Goal: Task Accomplishment & Management: Manage account settings

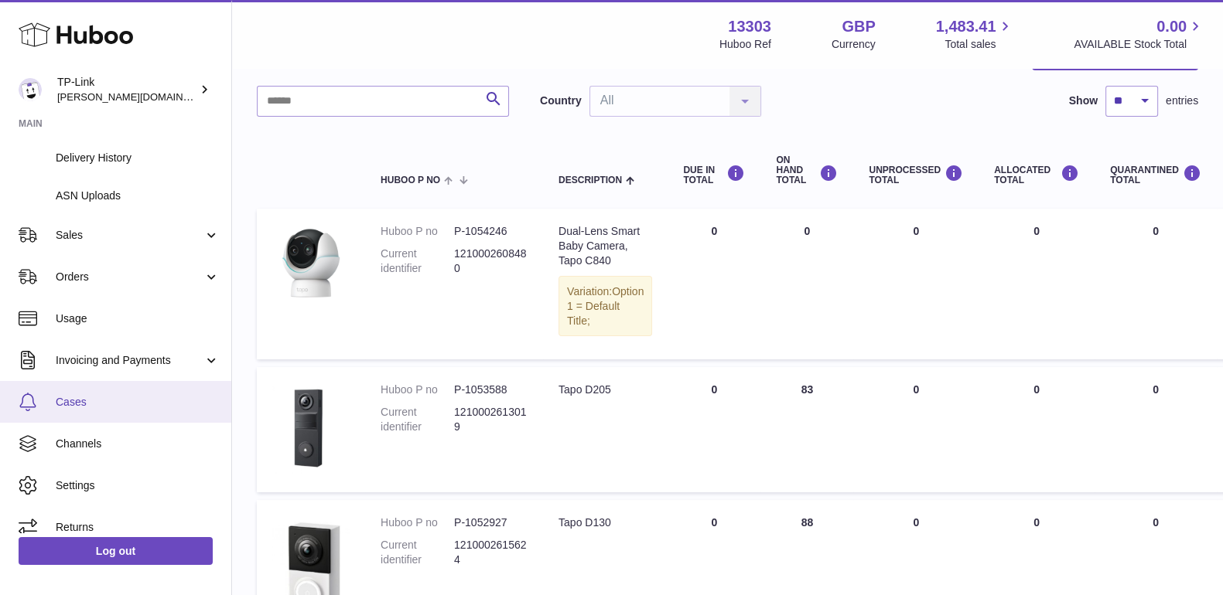
scroll to position [193, 0]
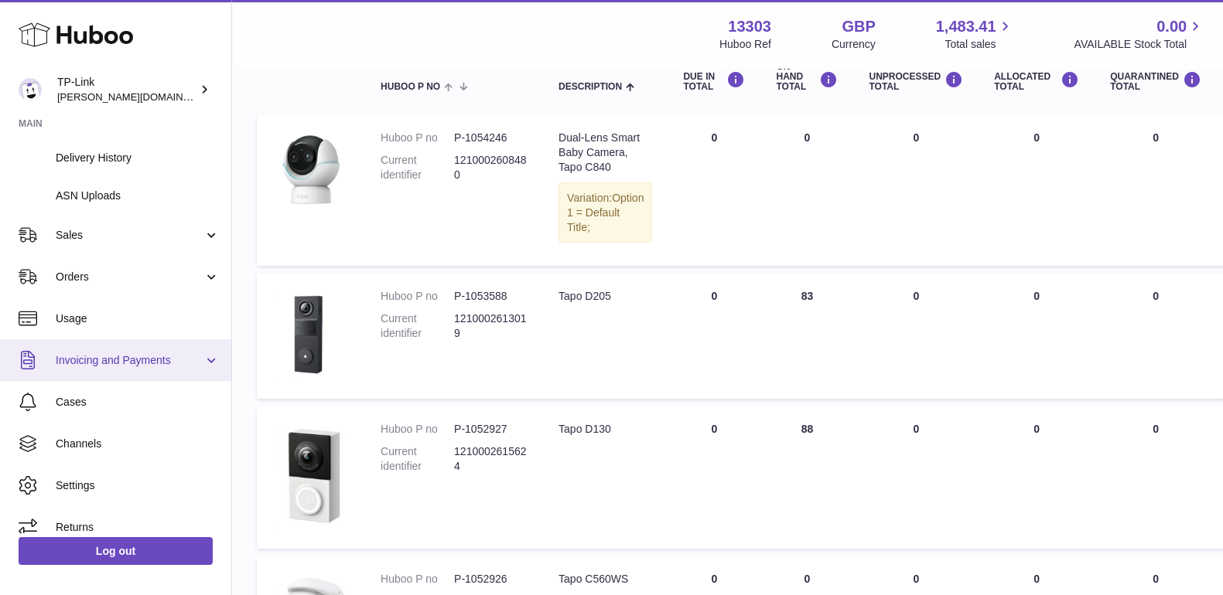
click at [123, 364] on span "Invoicing and Payments" at bounding box center [130, 360] width 148 height 15
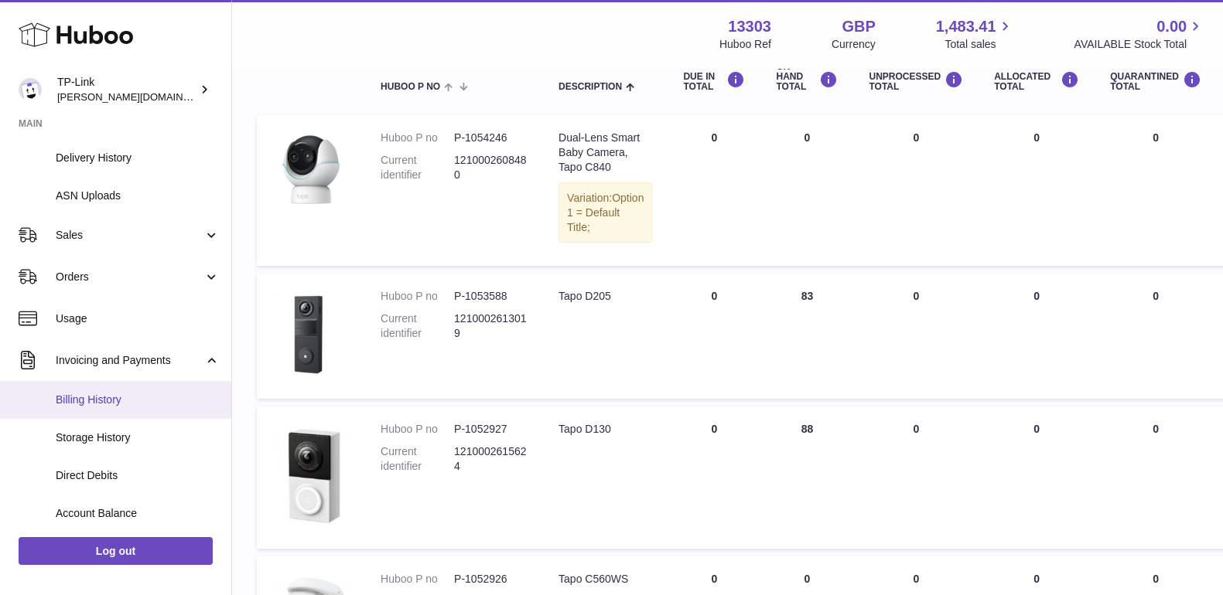
click at [117, 383] on link "Billing History" at bounding box center [115, 400] width 231 height 38
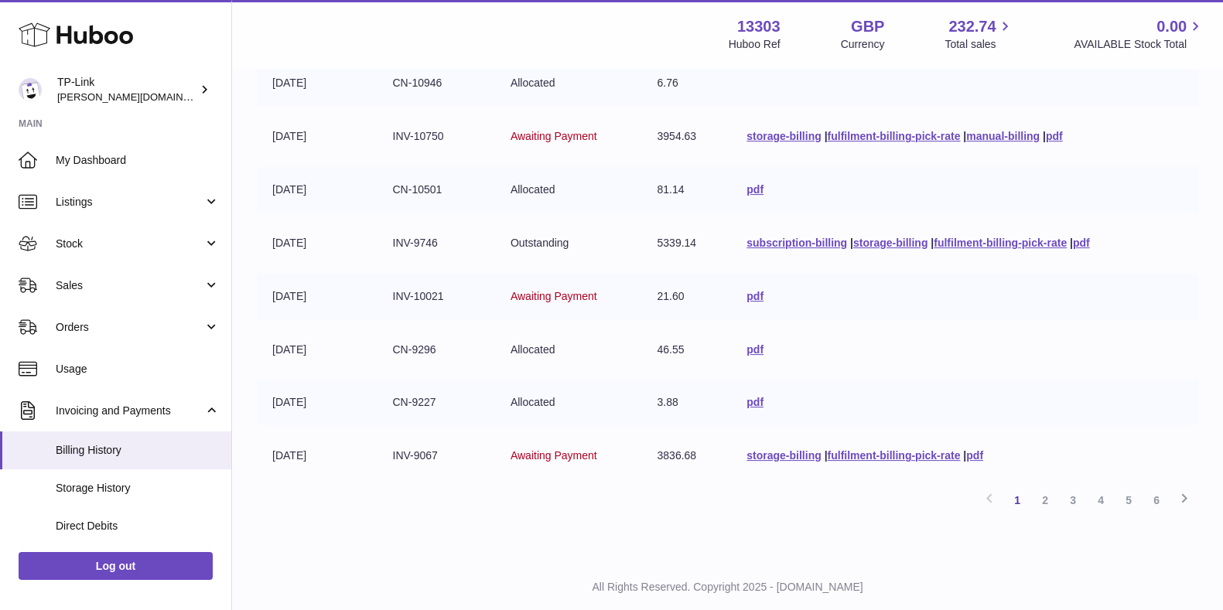
scroll to position [395, 0]
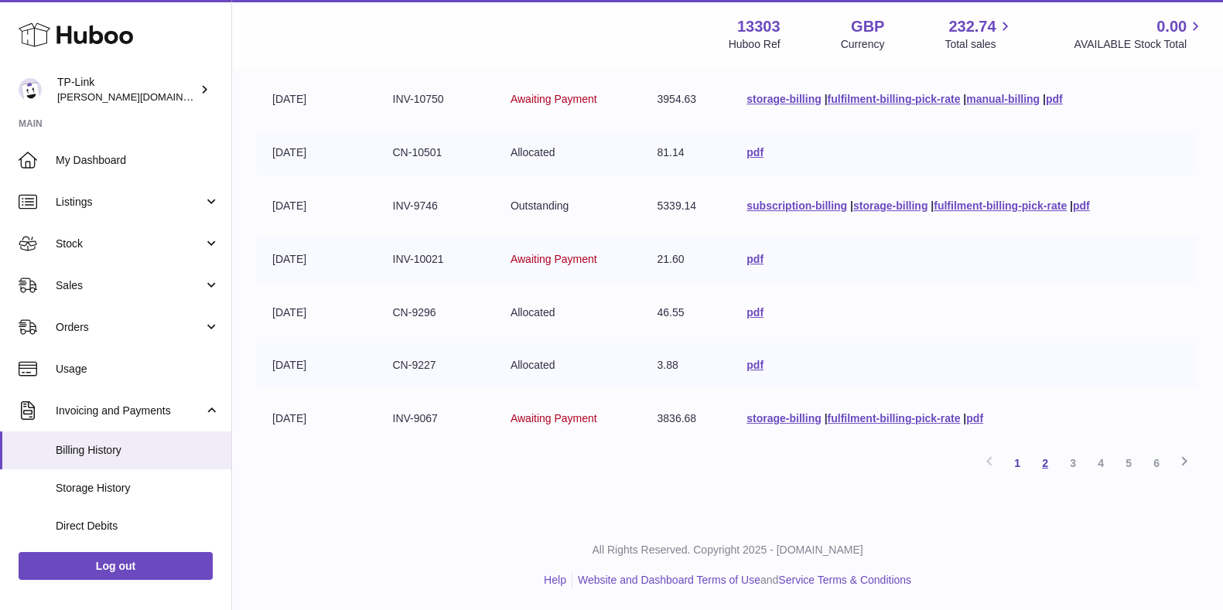
click at [1043, 456] on link "2" at bounding box center [1045, 463] width 28 height 28
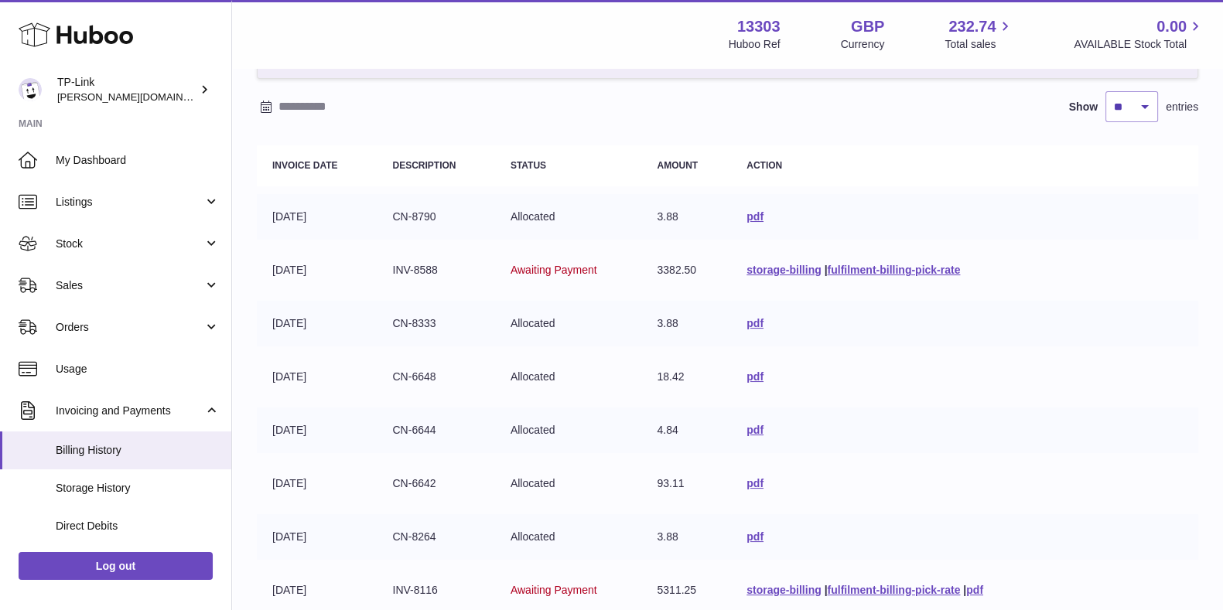
scroll to position [395, 0]
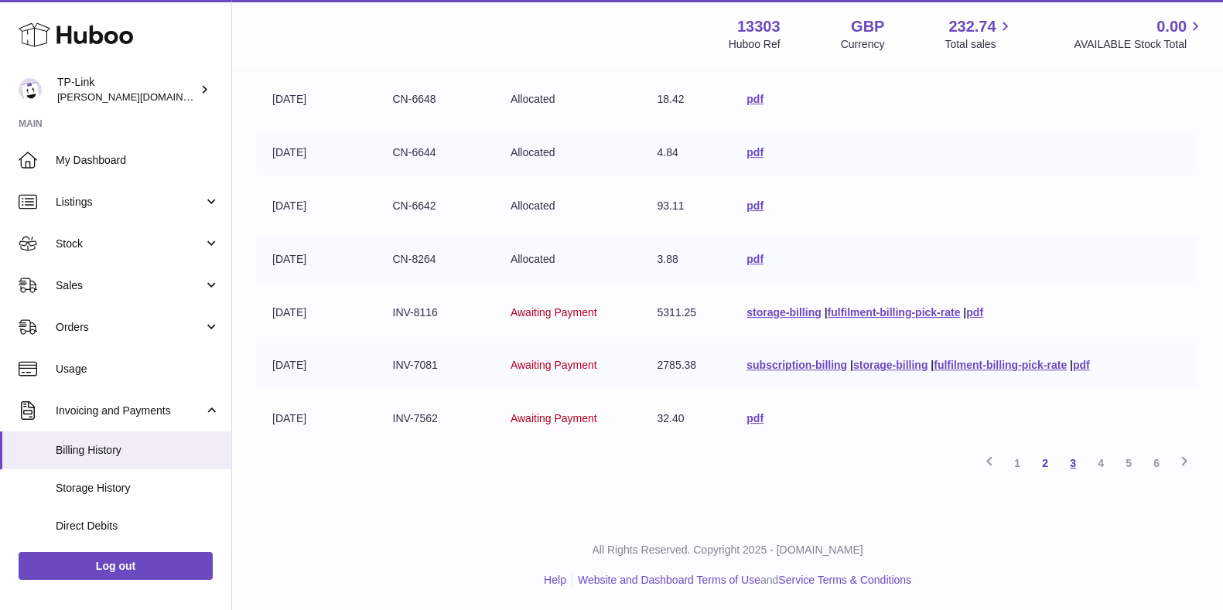
click at [1075, 464] on link "3" at bounding box center [1073, 463] width 28 height 28
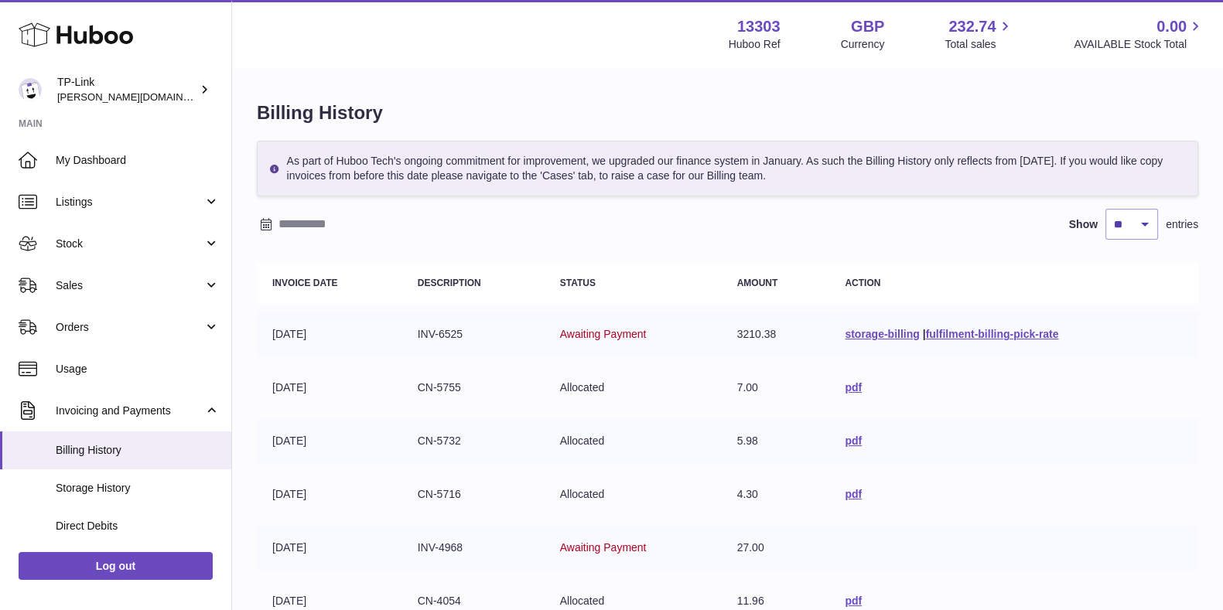
scroll to position [386, 0]
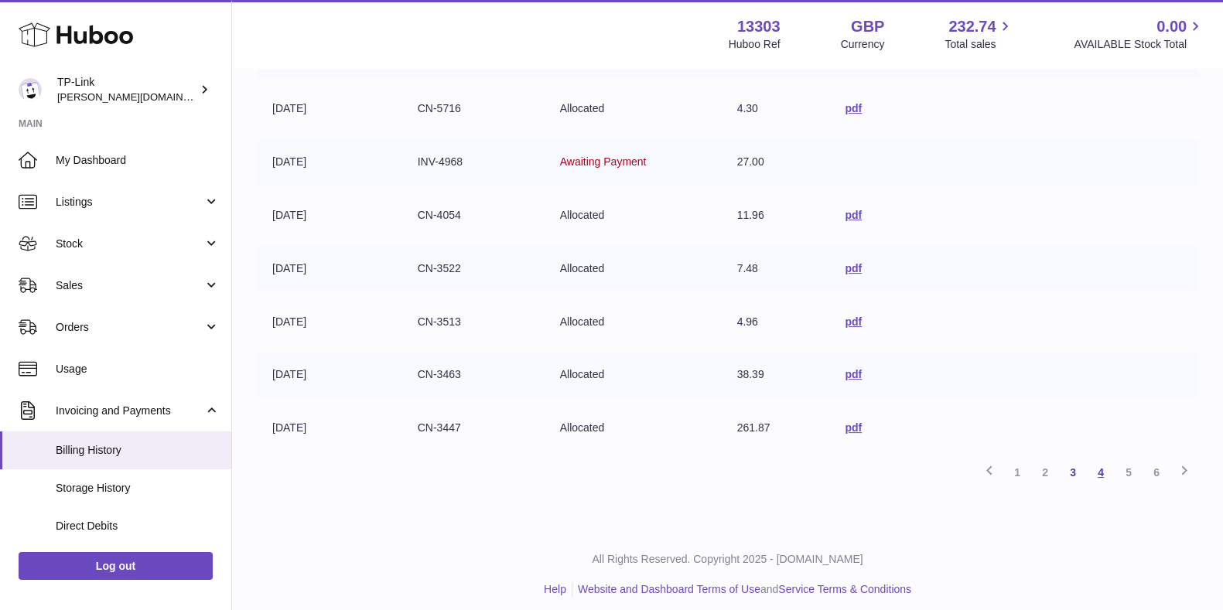
click at [1100, 479] on link "4" at bounding box center [1101, 473] width 28 height 28
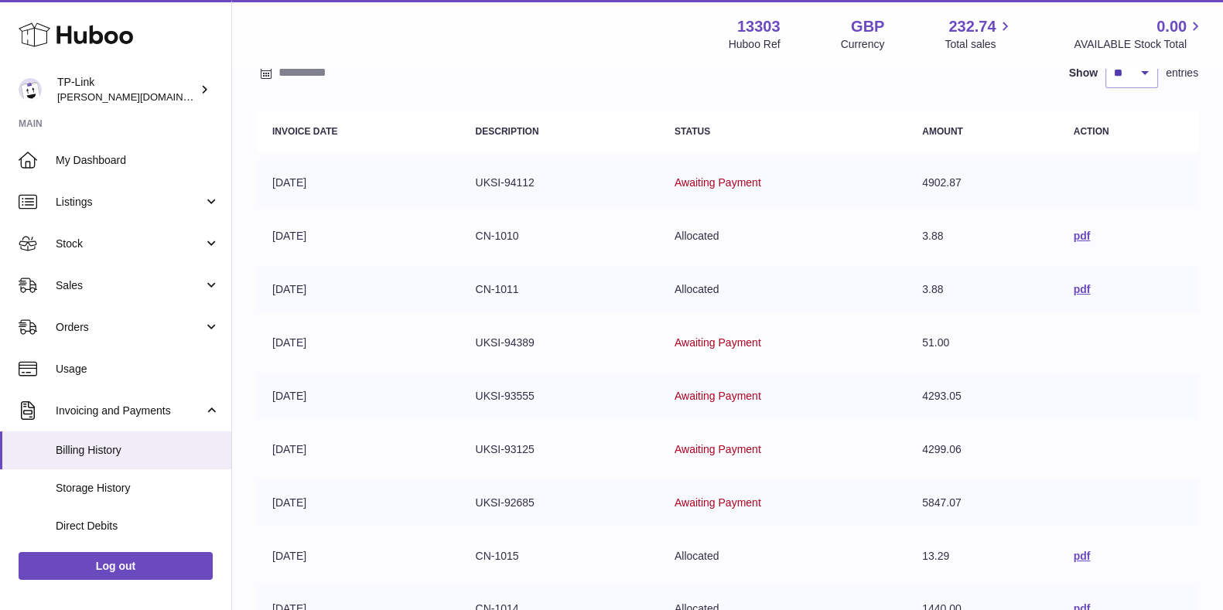
scroll to position [70, 0]
